Goal: Information Seeking & Learning: Learn about a topic

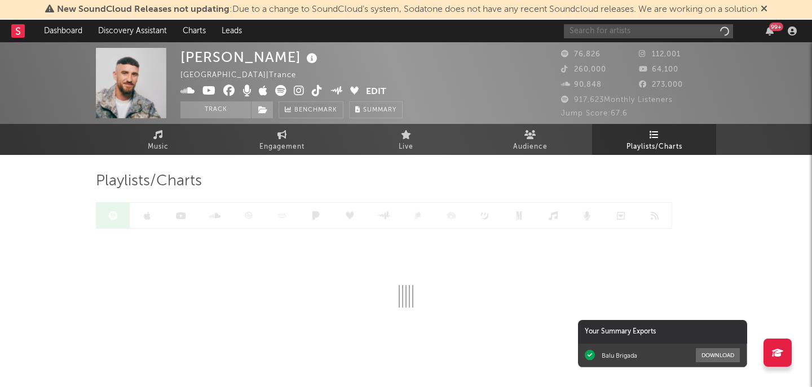
click at [625, 32] on input "text" at bounding box center [648, 31] width 169 height 14
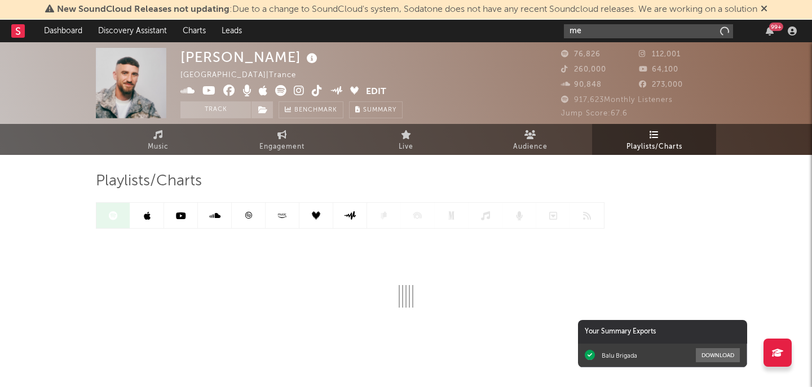
type input "m"
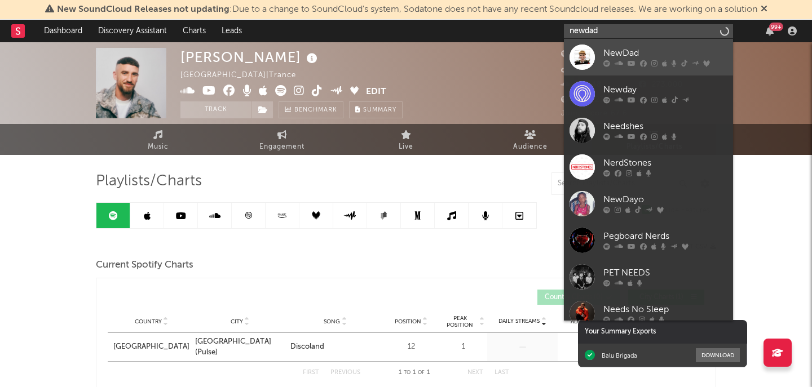
type input "newdad"
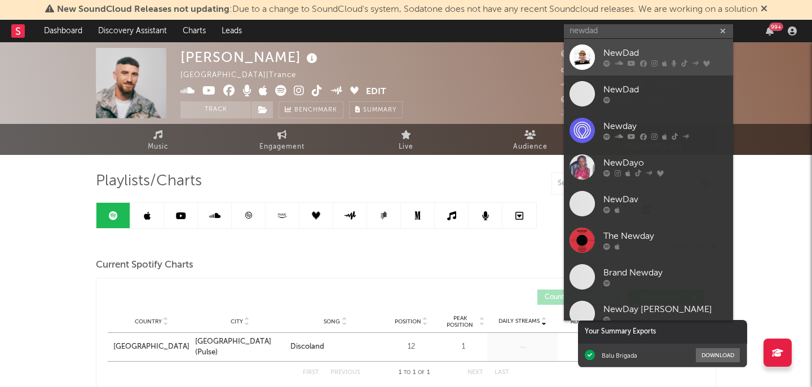
click at [629, 49] on div "NewDad" at bounding box center [665, 54] width 124 height 14
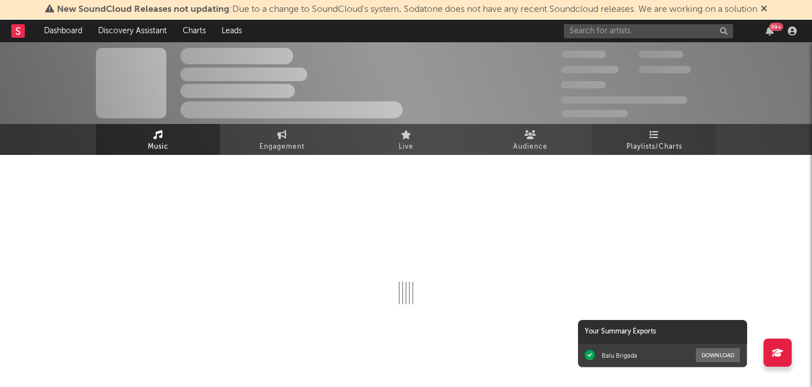
click at [629, 141] on span "Playlists/Charts" at bounding box center [655, 147] width 56 height 14
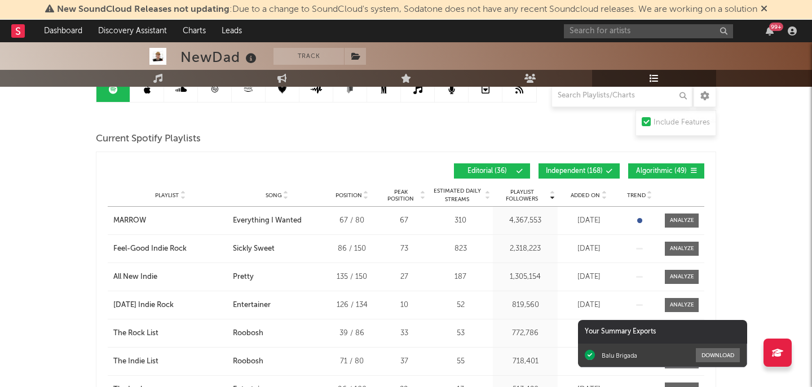
scroll to position [130, 0]
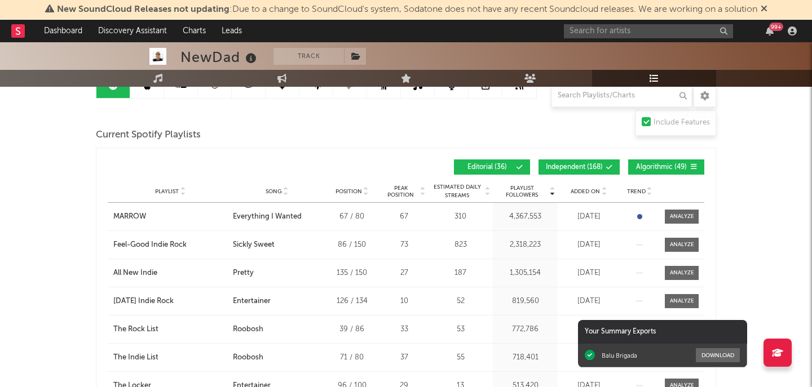
click at [592, 192] on span "Added On" at bounding box center [585, 191] width 29 height 7
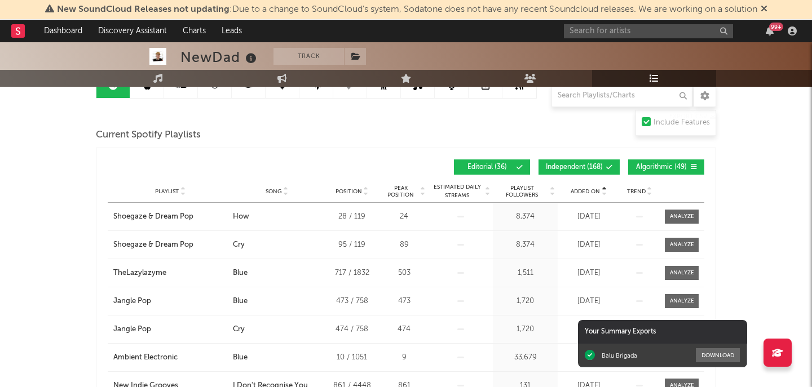
click at [592, 192] on span "Added On" at bounding box center [585, 191] width 29 height 7
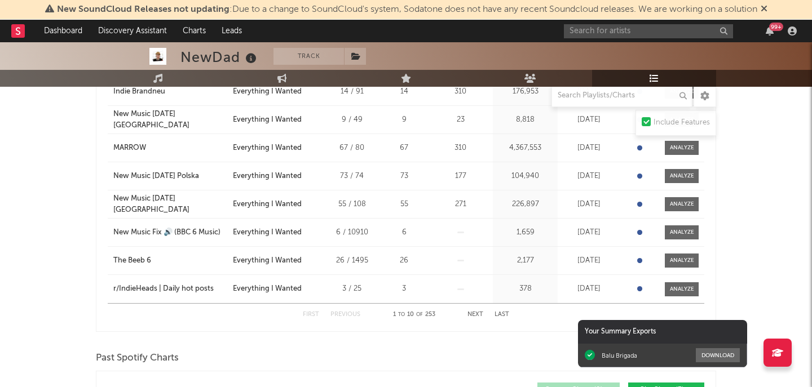
scroll to position [323, 0]
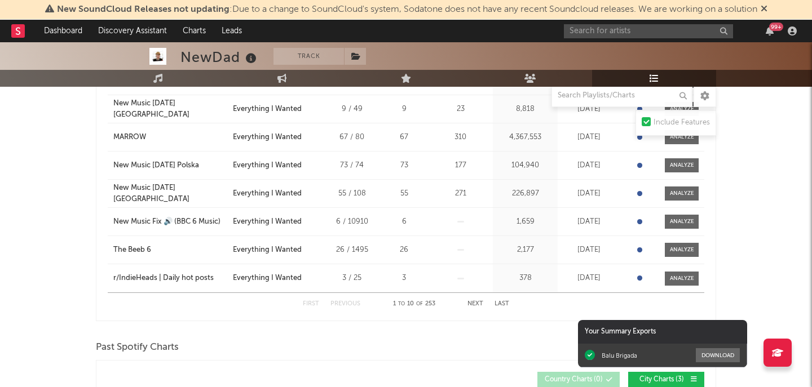
click at [473, 306] on button "Next" at bounding box center [476, 304] width 16 height 6
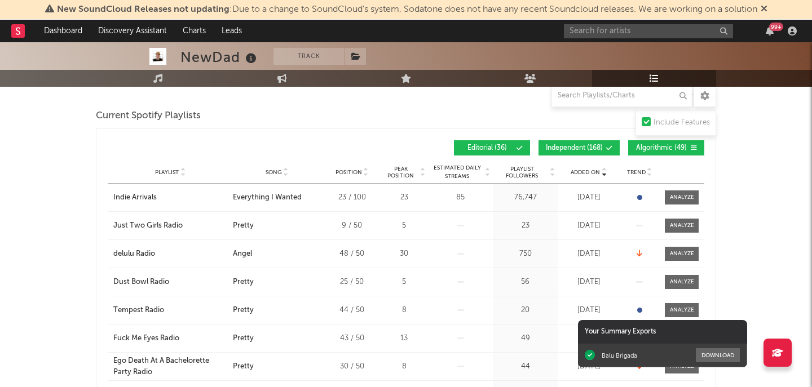
scroll to position [130, 0]
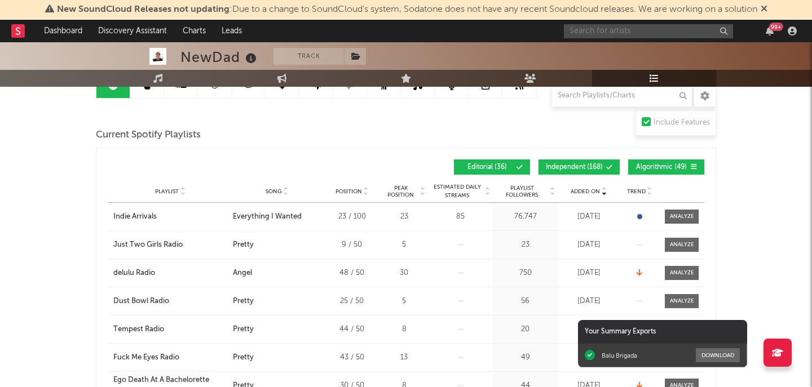
click at [633, 29] on input "text" at bounding box center [648, 31] width 169 height 14
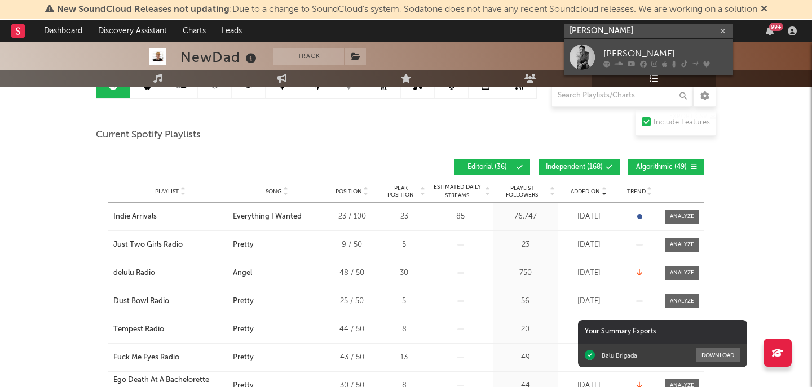
type input "[PERSON_NAME]"
click at [650, 56] on div "[PERSON_NAME]" at bounding box center [665, 54] width 124 height 14
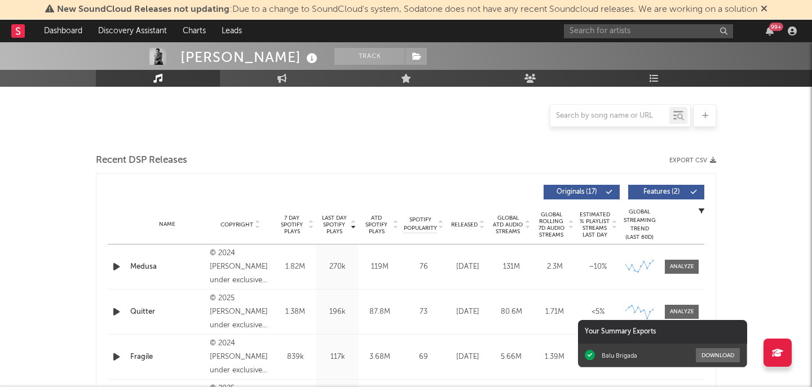
select select "6m"
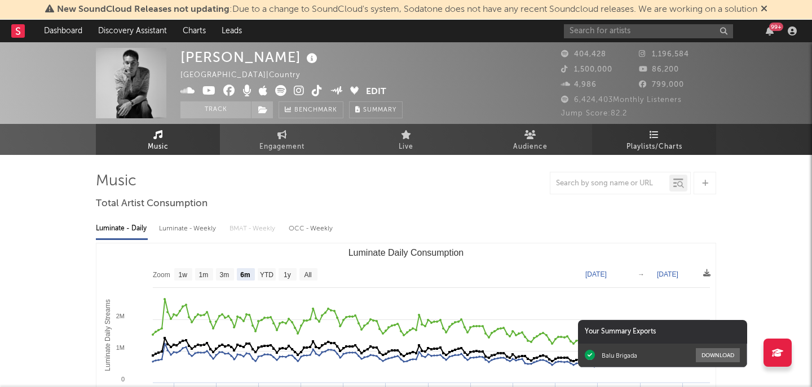
click at [654, 145] on span "Playlists/Charts" at bounding box center [655, 147] width 56 height 14
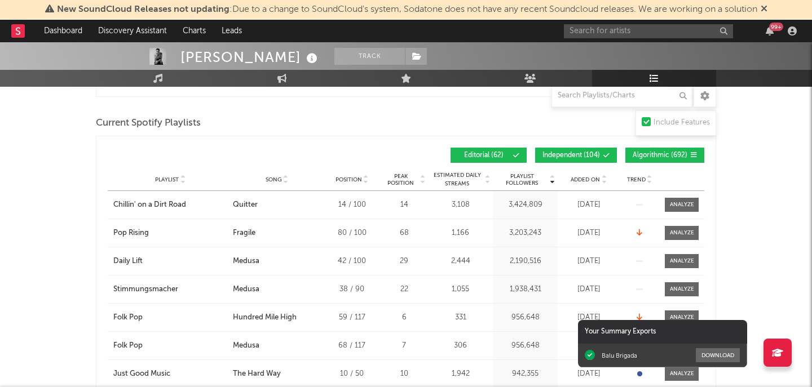
scroll to position [629, 0]
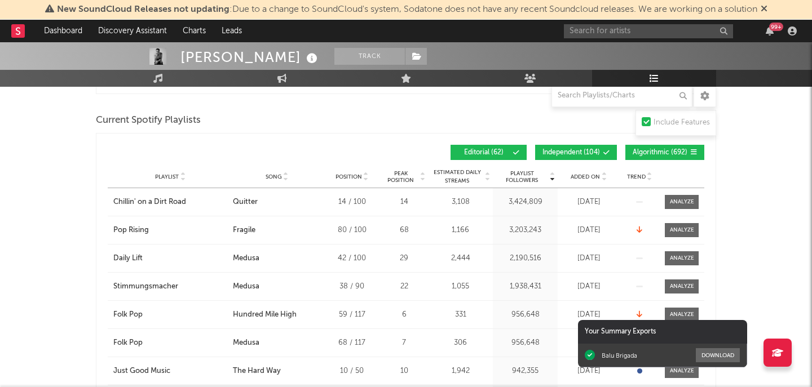
click at [600, 174] on div at bounding box center [603, 177] width 7 height 8
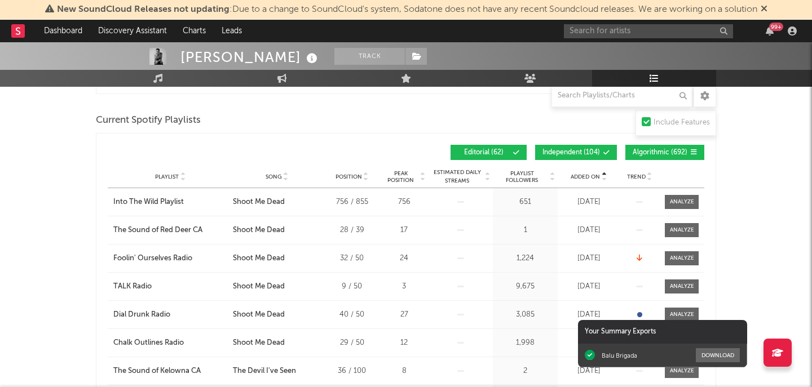
click at [600, 174] on div at bounding box center [603, 177] width 7 height 8
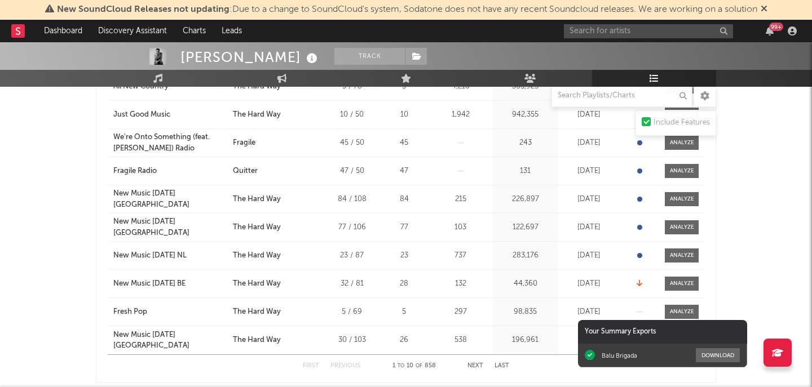
scroll to position [760, 0]
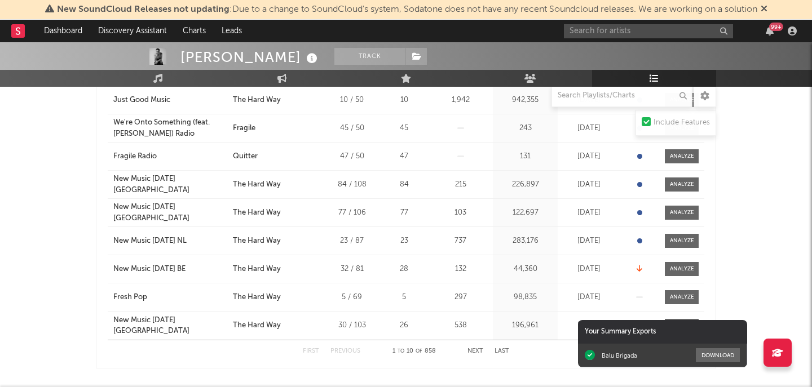
click at [466, 352] on div "First Previous 1 to 10 of 858 Next Last" at bounding box center [406, 352] width 206 height 22
click at [471, 348] on div "First Previous 1 to 10 of 858 Next Last" at bounding box center [406, 352] width 206 height 22
click at [478, 349] on button "Next" at bounding box center [476, 352] width 16 height 6
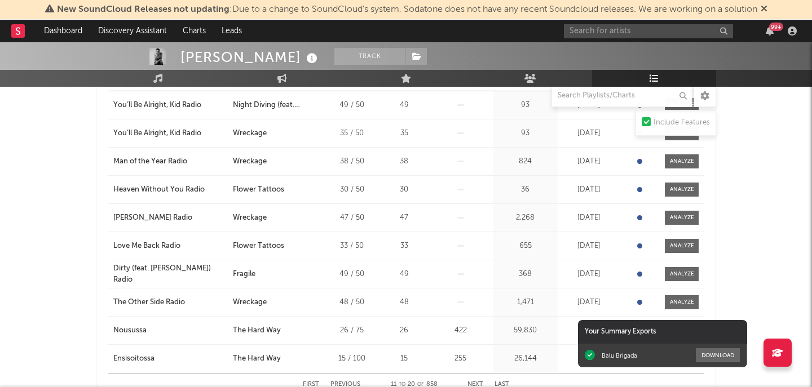
scroll to position [816, 0]
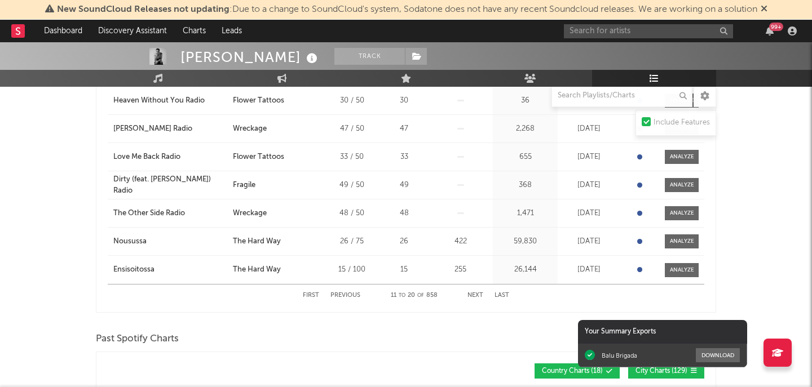
click at [356, 295] on button "Previous" at bounding box center [345, 296] width 30 height 6
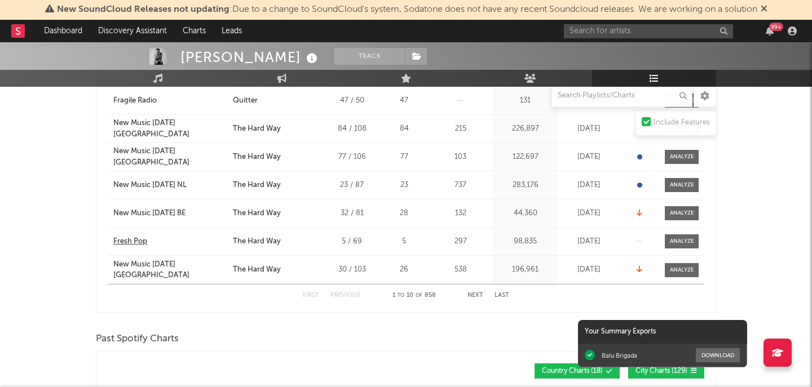
click at [127, 238] on div "Fresh Pop" at bounding box center [130, 241] width 34 height 11
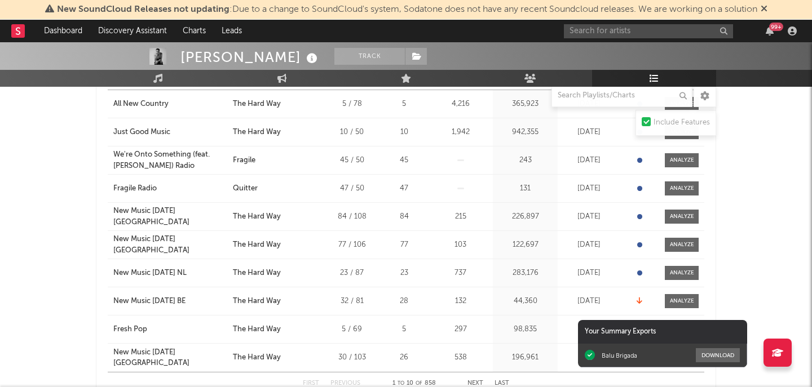
scroll to position [717, 0]
